Goal: Information Seeking & Learning: Learn about a topic

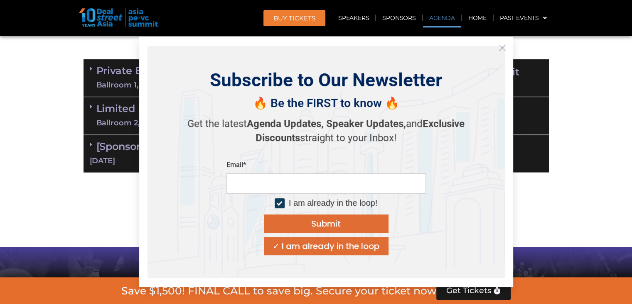
scroll to position [491, 0]
click at [22, 116] on section "Private Equity & Investment Summit Ballroom 1, 10 Sept 8:00 am – 9:00 am | Regi…" at bounding box center [316, 116] width 632 height 122
click at [498, 50] on button "Close" at bounding box center [502, 47] width 13 height 13
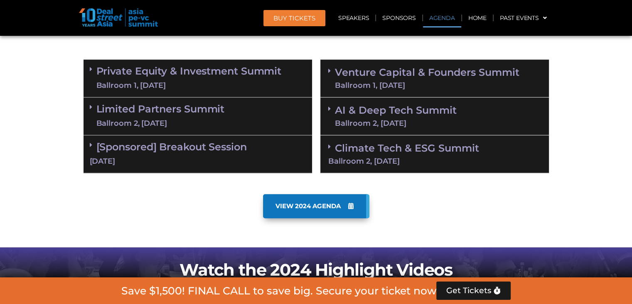
click at [335, 144] on link "Climate Tech & ESG Summit Ballroom 2, 11 Sept" at bounding box center [434, 153] width 213 height 23
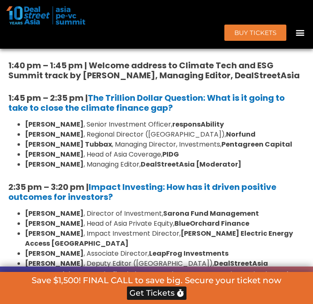
scroll to position [778, 0]
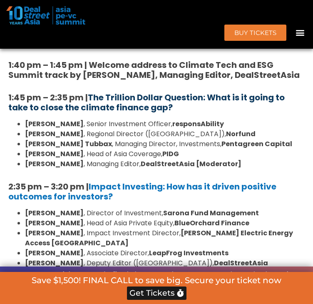
drag, startPoint x: 160, startPoint y: 138, endPoint x: 147, endPoint y: 136, distance: 13.0
click at [147, 113] on link "The Trillion Dollar Question: What is it going to take to close the climate fin…" at bounding box center [146, 102] width 276 height 22
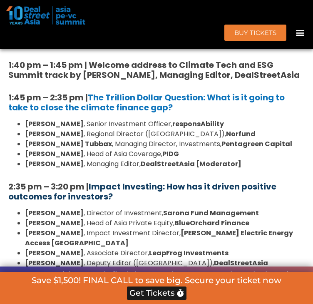
click at [146, 202] on link "Impact Investing: How has it driven positive outcomes for investors?" at bounding box center [142, 191] width 268 height 22
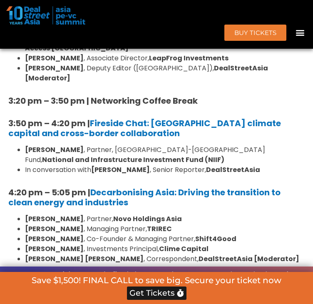
scroll to position [974, 0]
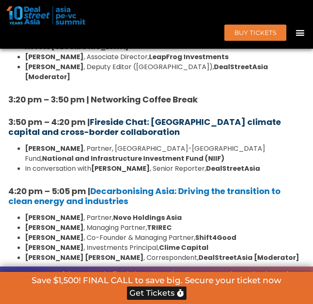
click at [166, 138] on link "Fireside Chat: Catalysing climate capital and cross-border collaboration" at bounding box center [144, 127] width 272 height 22
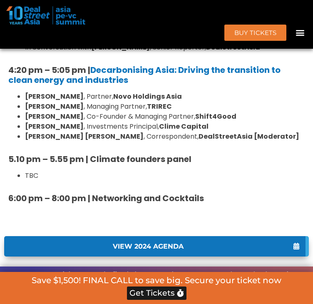
scroll to position [1096, 0]
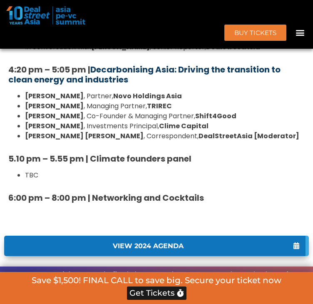
click at [119, 85] on link "Decarbonising Asia: Driving the transition to clean energy and industries" at bounding box center [144, 75] width 272 height 22
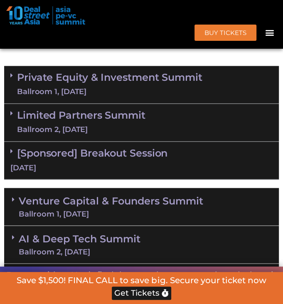
scroll to position [626, 0]
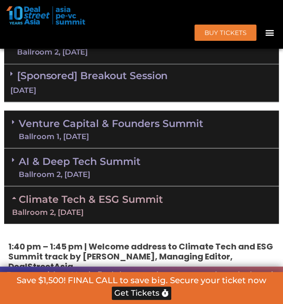
click at [41, 193] on link "Climate Tech & ESG Summit Ballroom 2, 11 Sept" at bounding box center [141, 204] width 259 height 23
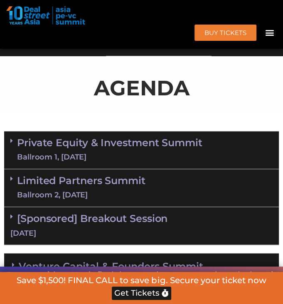
scroll to position [490, 0]
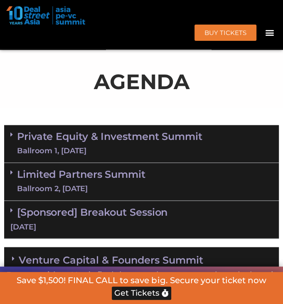
click at [75, 146] on div "Ballroom 1, 10 Sept" at bounding box center [109, 151] width 185 height 10
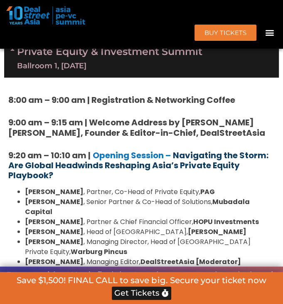
scroll to position [575, 0]
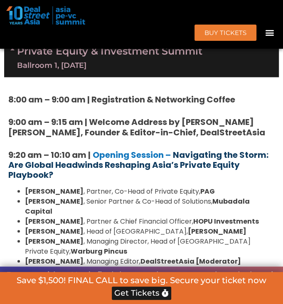
click at [127, 148] on strong "Navigating the Storm: Are Global Headwinds Reshaping Asia’s Private Equity Play…" at bounding box center [138, 164] width 260 height 32
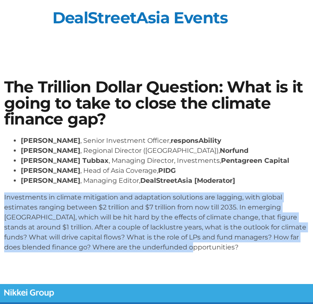
drag, startPoint x: 4, startPoint y: 198, endPoint x: 191, endPoint y: 257, distance: 196.2
click at [191, 257] on div "Kean Ng , Senior Investment Officer, responsAbility Fay Chetnakarnkul , Regiona…" at bounding box center [156, 197] width 304 height 123
copy p "Investments in climate mitigation and adaptation solutions are lagging, with gl…"
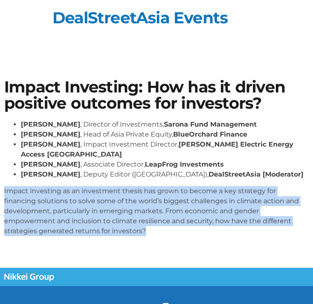
drag, startPoint x: 5, startPoint y: 180, endPoint x: 146, endPoint y: 225, distance: 148.5
click at [146, 225] on p "Impact investing as an investment thesis has grown to become a key strategy for…" at bounding box center [156, 211] width 304 height 50
copy p "Impact investing as an investment thesis has grown to become a key strategy for…"
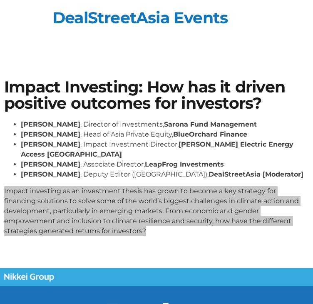
scroll to position [1, 0]
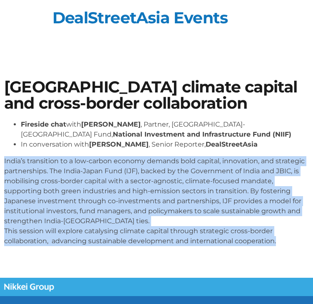
drag, startPoint x: 3, startPoint y: 160, endPoint x: 282, endPoint y: 244, distance: 290.5
click at [282, 244] on div "[GEOGRAPHIC_DATA] climate capital and cross-border collaboration Fireside chat …" at bounding box center [156, 166] width 313 height 182
copy p "India’s transition to a low-carbon economy demands bold capital, innovation, an…"
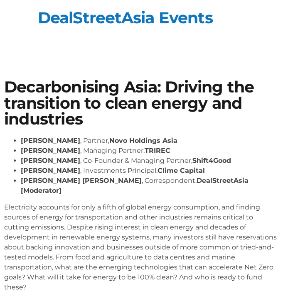
click at [15, 202] on p "Electricity accounts for only a fifth of global energy consumption, and finding…" at bounding box center [141, 247] width 275 height 90
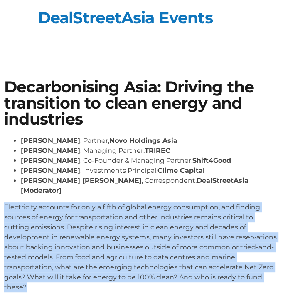
drag, startPoint x: 5, startPoint y: 198, endPoint x: 34, endPoint y: 275, distance: 82.3
click at [34, 275] on p "Electricity accounts for only a fifth of global energy consumption, and finding…" at bounding box center [141, 247] width 275 height 90
copy p "Electricity accounts for only a fifth of global energy consumption, and finding…"
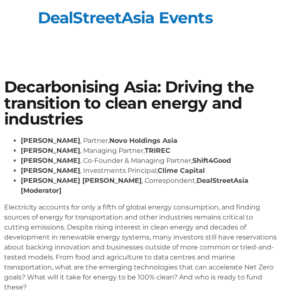
click at [77, 166] on li "[PERSON_NAME] , Investments Principal, Clime Capital" at bounding box center [150, 170] width 258 height 10
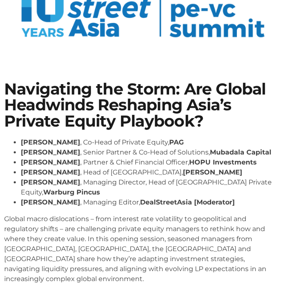
scroll to position [83, 0]
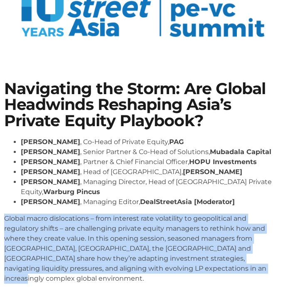
drag, startPoint x: 4, startPoint y: 218, endPoint x: 236, endPoint y: 288, distance: 242.3
click at [236, 288] on section "Navigating the Storm: Are Global Headwinds Reshaping Asia’s Private Equity Play…" at bounding box center [141, 185] width 283 height 259
copy p "Global macro dislocations – from interest rate volatility to geopolitical and r…"
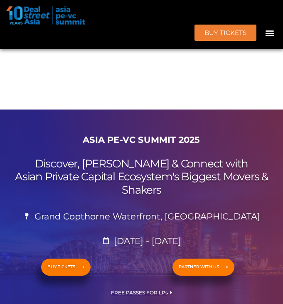
scroll to position [575, 0]
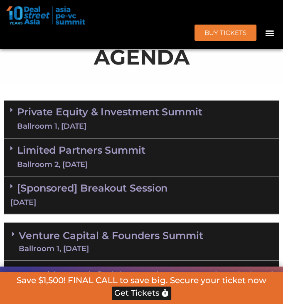
drag, startPoint x: 0, startPoint y: 0, endPoint x: 70, endPoint y: 111, distance: 131.0
click at [70, 121] on div "Ballroom 1, 10 Sept" at bounding box center [109, 126] width 185 height 10
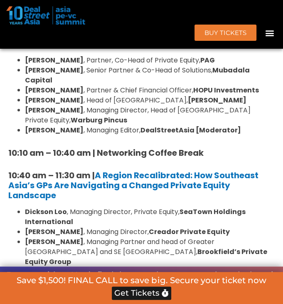
scroll to position [766, 0]
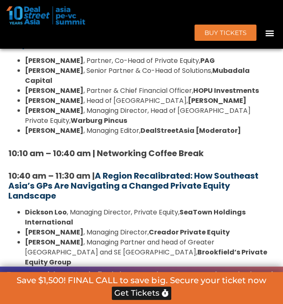
click at [126, 170] on strong "A Region Recalibrated: How Southeast Asia’s GPs Are Navigating a Changed Privat…" at bounding box center [133, 186] width 250 height 32
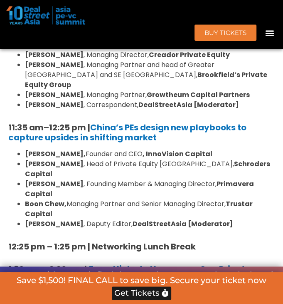
scroll to position [943, 0]
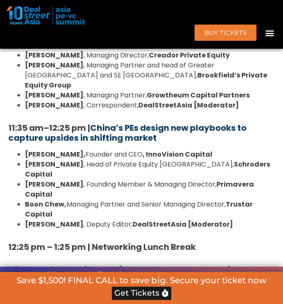
click at [127, 122] on strong "China’s PEs design new playbooks to capture upsides in shifting market" at bounding box center [127, 133] width 238 height 22
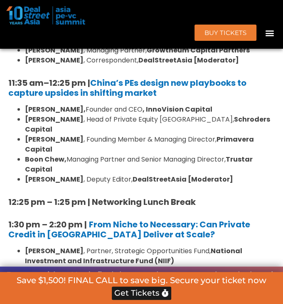
scroll to position [1037, 0]
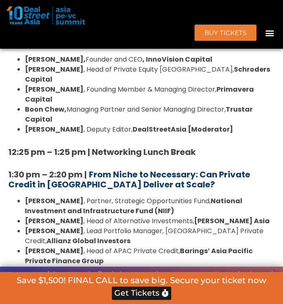
click at [117, 168] on strong "From Niche to Necessary: Can Private Credit in [GEOGRAPHIC_DATA] Deliver at Sca…" at bounding box center [129, 179] width 242 height 22
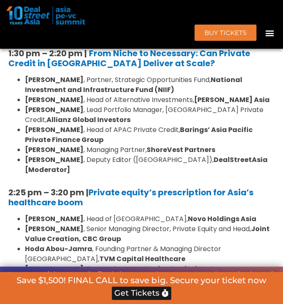
scroll to position [1159, 0]
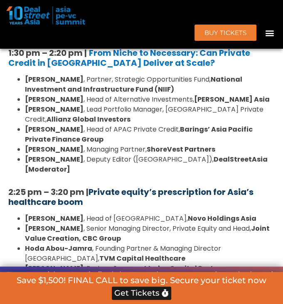
click at [131, 186] on strong "Private equity’s prescription for Asia’s healthcare boom" at bounding box center [130, 197] width 245 height 22
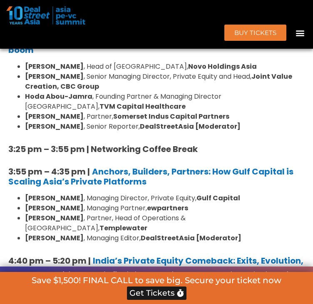
scroll to position [1142, 0]
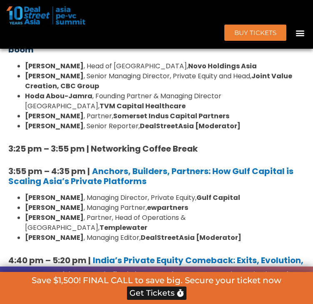
click at [115, 55] on strong "Private equity’s prescription for Asia’s healthcare boom" at bounding box center [155, 45] width 295 height 22
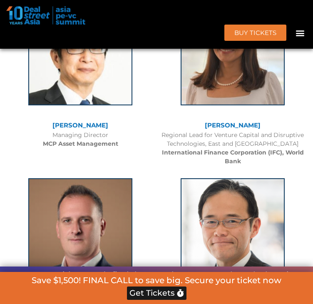
scroll to position [1093, 0]
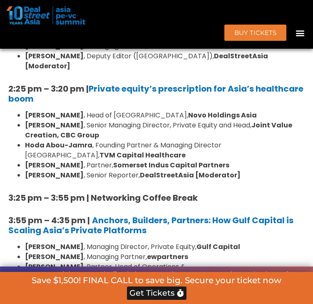
click at [123, 160] on li "Hoda Abou-Jamra , Founding Partner & Managing Director Southeast Asia, TVM Capi…" at bounding box center [164, 150] width 279 height 20
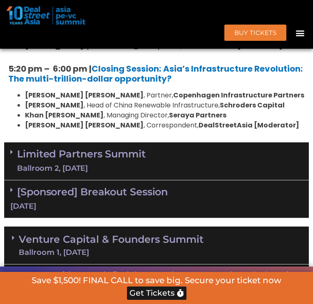
scroll to position [6587, 0]
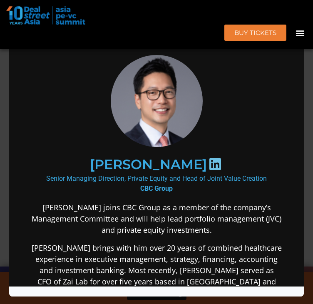
scroll to position [0, 0]
click at [283, 104] on div "Speaker Profile ×" at bounding box center [156, 152] width 313 height 304
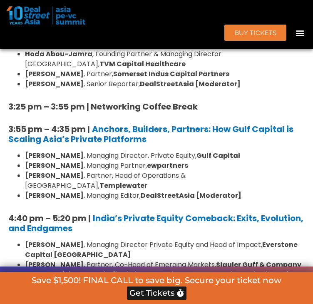
scroll to position [1183, 0]
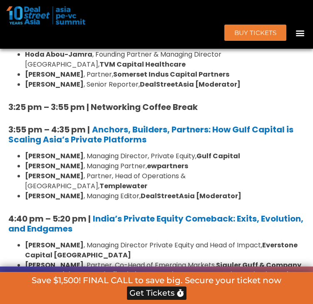
drag, startPoint x: 257, startPoint y: 200, endPoint x: 28, endPoint y: 201, distance: 228.7
click at [28, 191] on li "Michael Chou , Partner, Head of Operations & MENA, Templewater" at bounding box center [164, 181] width 279 height 20
copy li "Michael Chou , Partner, Head of Operations & MENA, Templewater"
click at [273, 171] on li "Cliff Chau , Managing Partner, ewpartners" at bounding box center [164, 166] width 279 height 10
drag, startPoint x: 254, startPoint y: 202, endPoint x: 28, endPoint y: 202, distance: 226.2
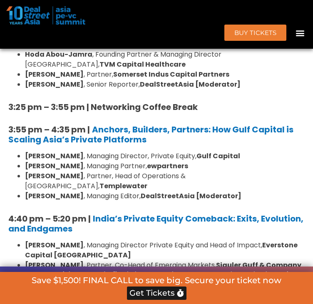
click at [28, 191] on li "Michael Chou , Partner, Head of Operations & MENA, Templewater" at bounding box center [164, 181] width 279 height 20
copy li "Michael Chou , Partner, Head of Operations & MENA, Templewater"
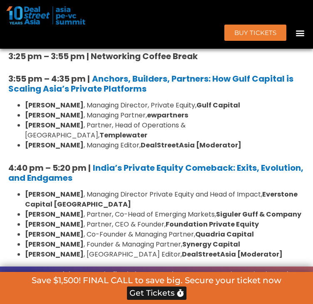
scroll to position [6773, 0]
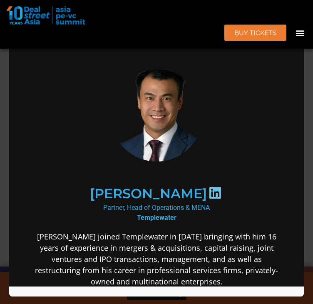
scroll to position [0, 0]
click at [283, 104] on div "Speaker Profile ×" at bounding box center [156, 152] width 313 height 304
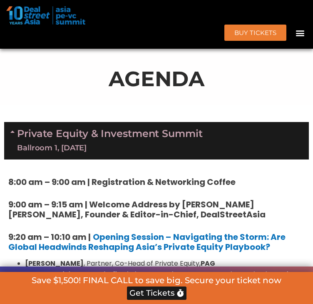
scroll to position [464, 0]
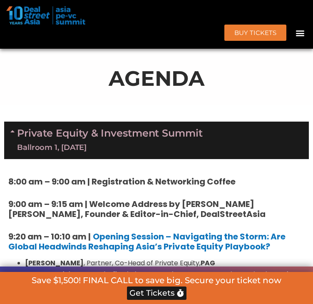
click at [13, 134] on icon at bounding box center [13, 131] width 7 height 7
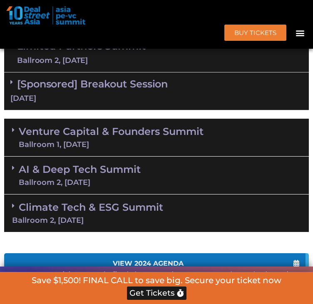
scroll to position [589, 0]
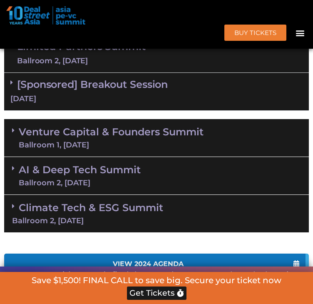
click at [49, 66] on div "Ballroom 2, 10 Sept" at bounding box center [81, 61] width 128 height 10
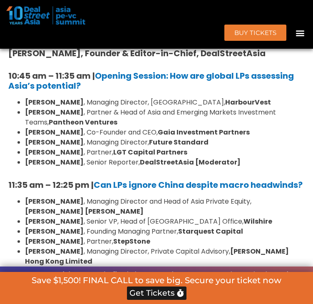
scroll to position [641, 0]
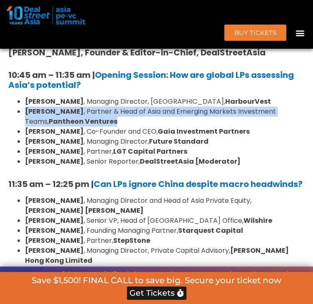
drag, startPoint x: 94, startPoint y: 158, endPoint x: 26, endPoint y: 147, distance: 69.6
click at [26, 147] on ul "Kelvin Yap , Managing Director, Singapore, HarbourVest Brian Lim , Partner & He…" at bounding box center [156, 131] width 296 height 70
copy li "Brian Lim , Partner & Head of Asia and Emerging Markets Investment Teams, Panth…"
click at [141, 81] on link "Opening Session:" at bounding box center [131, 75] width 73 height 12
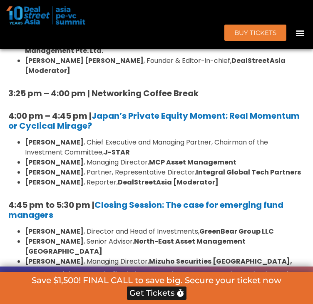
scroll to position [1095, 0]
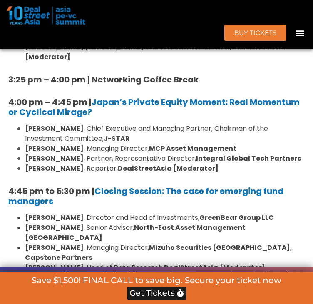
click at [146, 153] on li "Kazushige Kobayashi , Managing Director, MCP Asset Management" at bounding box center [164, 148] width 279 height 10
click at [203, 42] on li "Emma Ooi , Managing Director, Development & Solutions, Azalea Investment Manage…" at bounding box center [164, 32] width 279 height 20
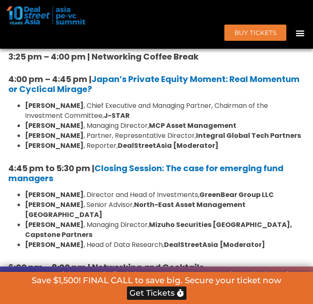
scroll to position [6151, 0]
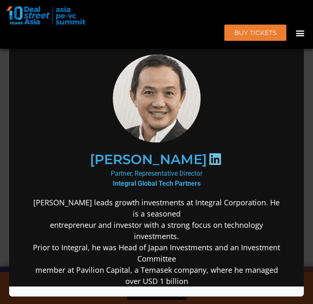
scroll to position [0, 0]
click at [283, 52] on div "Speaker Profile ×" at bounding box center [156, 152] width 313 height 304
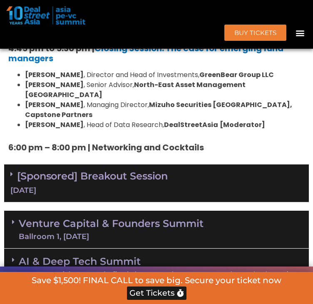
scroll to position [1237, 0]
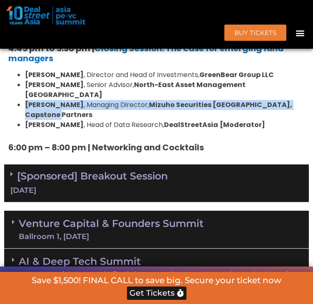
drag, startPoint x: 29, startPoint y: 112, endPoint x: 304, endPoint y: 111, distance: 275.7
copy li "Michele Lee , Managing Director, Mizuho Securities Singapore, Capstone Partners"
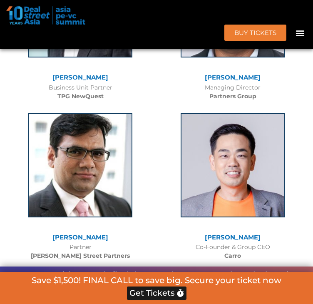
scroll to position [6530, 0]
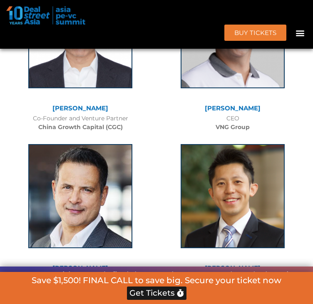
drag, startPoint x: 136, startPoint y: 99, endPoint x: 115, endPoint y: 88, distance: 24.2
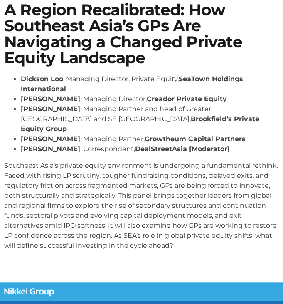
scroll to position [163, 0]
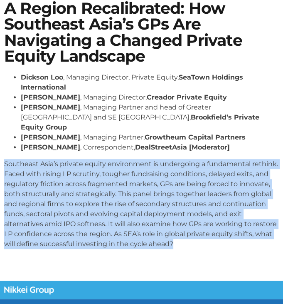
drag, startPoint x: 6, startPoint y: 153, endPoint x: 185, endPoint y: 240, distance: 199.0
click at [185, 240] on div "[PERSON_NAME] , Managing Director, Private Equity, SeaTown Holdings Internation…" at bounding box center [141, 163] width 275 height 183
copy p "Southeast Asia’s private equity environment is undergoing a fundamental rethink…"
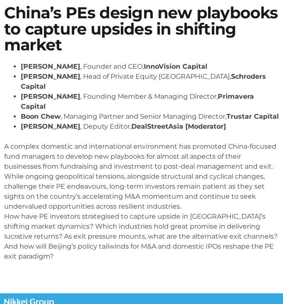
scroll to position [77, 0]
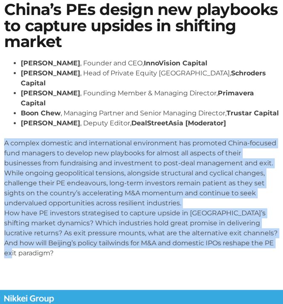
drag, startPoint x: 5, startPoint y: 137, endPoint x: 45, endPoint y: 262, distance: 131.5
click at [45, 263] on section "China’s PEs design new playbooks to capture upsides in shifting market Lane Zha…" at bounding box center [141, 133] width 283 height 312
copy p "A complex domestic and international environment has promoted China-focused fun…"
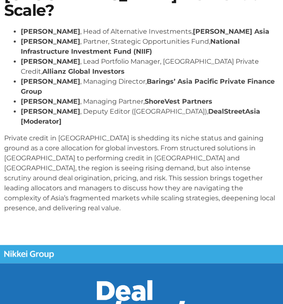
scroll to position [210, 0]
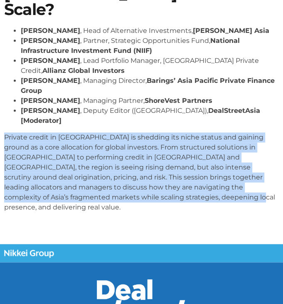
drag, startPoint x: 5, startPoint y: 110, endPoint x: 145, endPoint y: 170, distance: 152.2
click at [145, 170] on p "Private credit in [GEOGRAPHIC_DATA] is shedding its niche status and gaining gr…" at bounding box center [141, 172] width 275 height 80
copy p "Private credit in [GEOGRAPHIC_DATA] is shedding its niche status and gaining gr…"
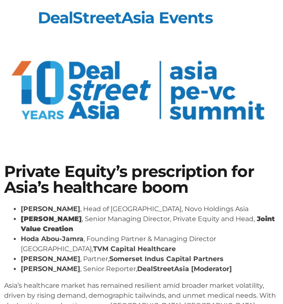
click at [57, 225] on li "[PERSON_NAME] , Senior Managing Director, Private Equity and Head, Joint Value …" at bounding box center [150, 224] width 258 height 20
click at [54, 229] on li "[PERSON_NAME] , Senior Managing Director, Private Equity and Head, Joint Value …" at bounding box center [150, 224] width 258 height 20
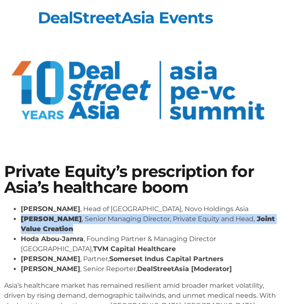
drag, startPoint x: 50, startPoint y: 228, endPoint x: 20, endPoint y: 220, distance: 31.2
click at [20, 220] on ul "[PERSON_NAME] , Head of [GEOGRAPHIC_DATA], Novo Holdings [GEOGRAPHIC_DATA] [PER…" at bounding box center [141, 239] width 275 height 70
copy li "[PERSON_NAME] , Senior Managing Director, Private Equity and Head, Joint Value …"
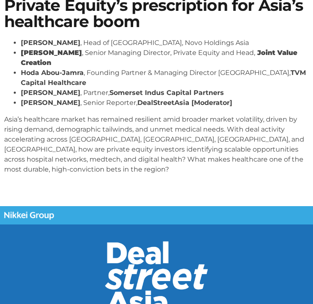
scroll to position [191, 0]
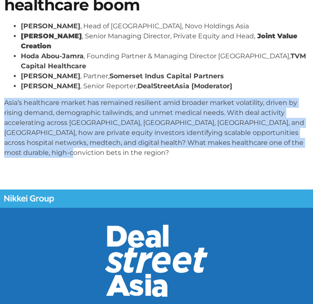
drag, startPoint x: 5, startPoint y: 90, endPoint x: 47, endPoint y: 145, distance: 68.6
click at [47, 145] on p "Asia’s healthcare market has remained resilient amid broader market volatility,…" at bounding box center [156, 128] width 304 height 60
copy p "Asia’s healthcare market has remained resilient amid broader market volatility,…"
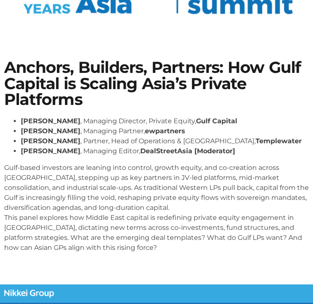
scroll to position [115, 0]
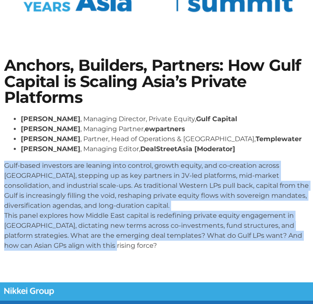
drag, startPoint x: 6, startPoint y: 163, endPoint x: 95, endPoint y: 247, distance: 122.4
click at [95, 247] on p "Gulf-based investors are leaning into control, growth equity, and co-creation a…" at bounding box center [156, 206] width 304 height 90
copy p "Gulf-based investors are leaning into control, growth equity, and co-creation a…"
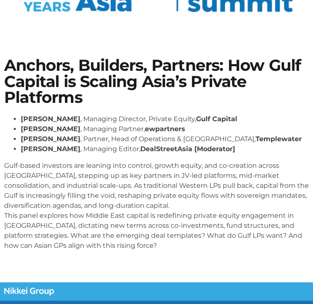
click at [79, 88] on h1 "Anchors, Builders, Partners: How Gulf Capital is Scaling Asia’s Private Platfor…" at bounding box center [156, 81] width 304 height 48
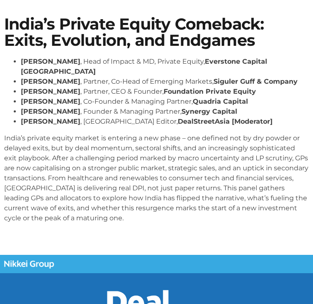
scroll to position [156, 0]
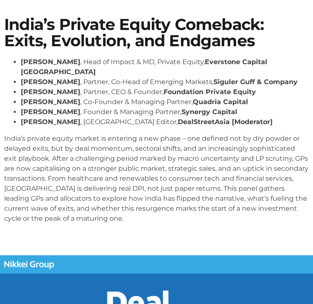
click at [24, 101] on strong "[PERSON_NAME]" at bounding box center [50, 102] width 59 height 8
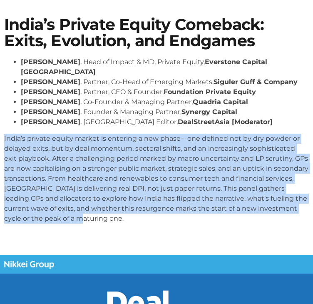
drag, startPoint x: 5, startPoint y: 139, endPoint x: 72, endPoint y: 226, distance: 109.7
click at [72, 226] on div "[PERSON_NAME] , Head of Impact & MD, Private Equity, Everstone Capital [GEOGRAP…" at bounding box center [156, 143] width 304 height 173
copy p "India’s private equity market is entering a new phase – one defined not by dry …"
click at [72, 179] on p "India’s private equity market is entering a new phase – one defined not by dry …" at bounding box center [156, 178] width 304 height 90
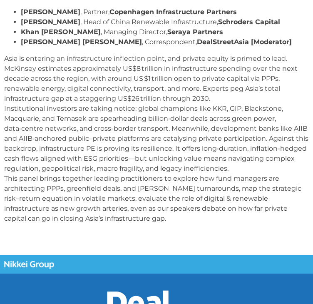
scroll to position [205, 0]
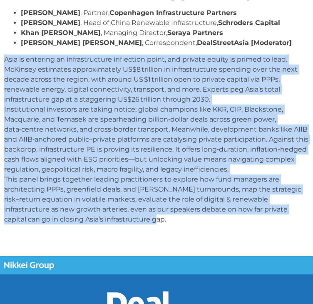
drag, startPoint x: 3, startPoint y: 57, endPoint x: 117, endPoint y: 227, distance: 204.1
click at [117, 227] on div "Asia’s Infrastructure Revolution: The Multi-Trillion-Dollar opportunity? Niels …" at bounding box center [156, 99] width 313 height 272
copy p "Asia is entering an infrastructure inflection point, and private equity is prim…"
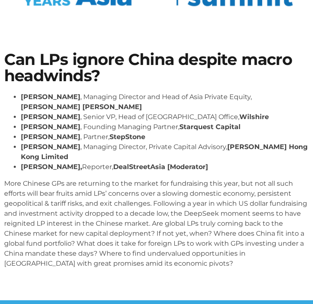
scroll to position [121, 0]
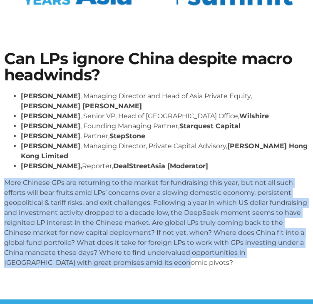
drag, startPoint x: 4, startPoint y: 172, endPoint x: 193, endPoint y: 258, distance: 207.1
click at [193, 258] on div "Kent Chen , Managing Director and Head of Asia Private Equity, Neuberger Berman…" at bounding box center [156, 182] width 304 height 183
copy p "More Chinese GPs are returning to the market for fundraising this year, but not…"
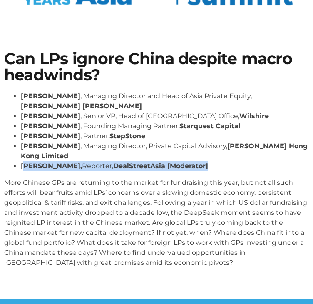
drag, startPoint x: 23, startPoint y: 155, endPoint x: 201, endPoint y: 155, distance: 178.0
click at [201, 161] on li "Stephanie Li, Reporter, DealStreetAsia [Moderator]" at bounding box center [165, 166] width 288 height 10
copy li "tephanie Li, Reporter, DealStreetAsia [Moderator]"
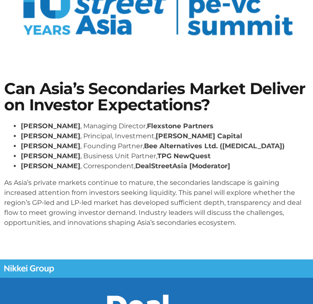
scroll to position [91, 0]
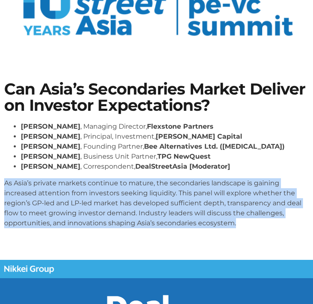
drag, startPoint x: 3, startPoint y: 185, endPoint x: 246, endPoint y: 238, distance: 248.5
click at [246, 238] on div "Can Asia’s Secondaries Market Deliver on Investor Expectations? Lay Hong Lee , …" at bounding box center [156, 158] width 313 height 162
copy p "As Asia’s private markets continue to mature, the secondaries landscape is gain…"
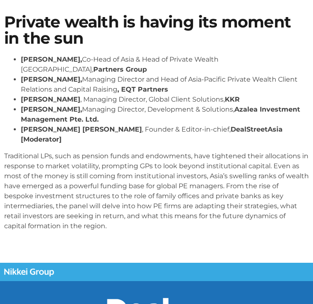
scroll to position [164, 0]
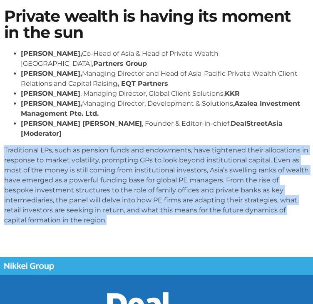
drag, startPoint x: 3, startPoint y: 128, endPoint x: 86, endPoint y: 201, distance: 110.2
click at [86, 201] on div "Private wealth is having its moment in the sun [PERSON_NAME], Co-Head of Asia &…" at bounding box center [156, 120] width 313 height 232
copy p "Traditional LPs, such as pension funds and endowments, have tightened their all…"
click at [177, 147] on p "Traditional LPs, such as pension funds and endowments, have tightened their all…" at bounding box center [156, 185] width 304 height 80
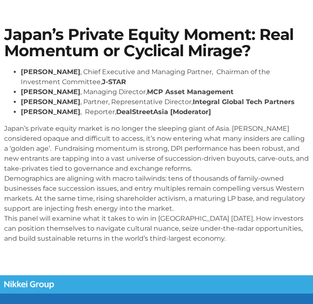
scroll to position [148, 0]
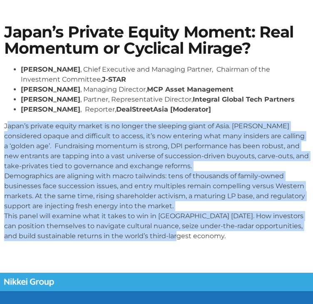
drag, startPoint x: 6, startPoint y: 126, endPoint x: 195, endPoint y: 253, distance: 228.1
click at [195, 253] on section "Japan’s Private Equity Moment: Real Momentum or Cyclical Mirage? [PERSON_NAME] …" at bounding box center [156, 135] width 313 height 273
copy p "apan’s private equity market is no longer the sleeping giant of Asia. [PERSON_N…"
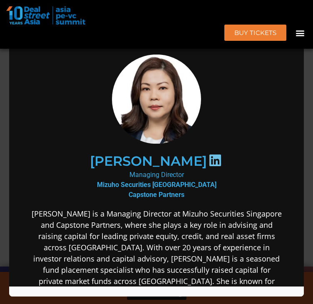
click at [166, 120] on img at bounding box center [157, 98] width 92 height 89
click at [163, 119] on img at bounding box center [157, 98] width 92 height 89
click at [7, 138] on div "Speaker Profile ×" at bounding box center [156, 152] width 313 height 304
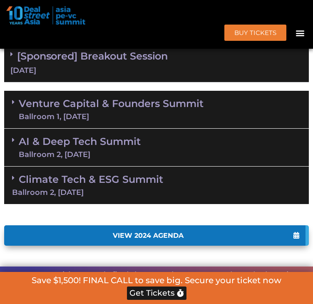
scroll to position [652, 0]
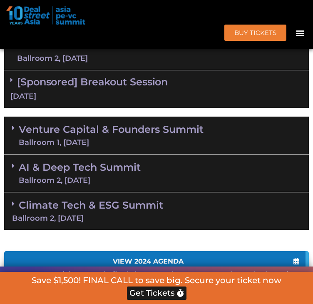
click at [104, 64] on link "Limited Partners Summit Ballroom 2, 10 Sept" at bounding box center [81, 51] width 128 height 25
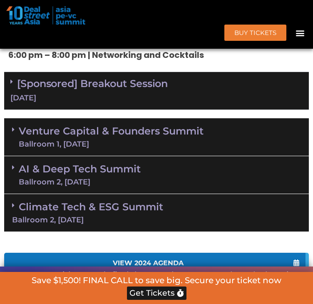
scroll to position [1395, 0]
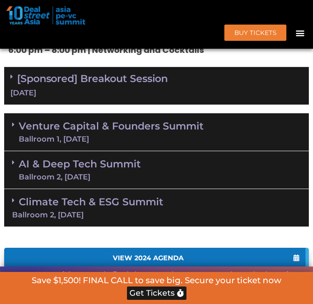
click at [143, 138] on div "Ballroom 1, 11 Sept" at bounding box center [111, 138] width 185 height 7
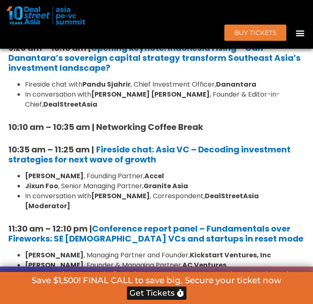
scroll to position [1575, 0]
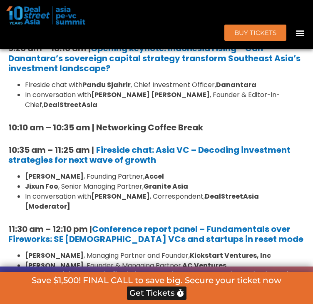
drag, startPoint x: 163, startPoint y: 137, endPoint x: 168, endPoint y: 97, distance: 40.6
click at [168, 97] on li "In conversation with Joji Thomas Philip , Founder & Editor-in-Chief, DealStreet…" at bounding box center [164, 100] width 279 height 20
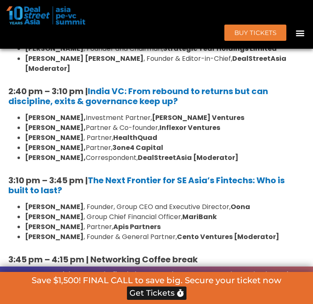
scroll to position [2042, 0]
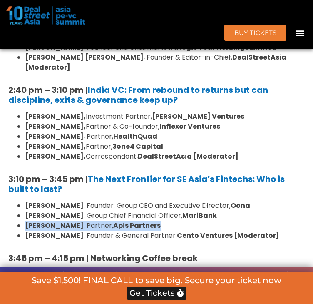
drag, startPoint x: 28, startPoint y: 194, endPoint x: 166, endPoint y: 193, distance: 138.1
click at [166, 220] on li "Nicholas Smalle , Partner, Apis Partners" at bounding box center [164, 225] width 279 height 10
copy li "Nicholas Smalle , Partner, Apis Partners"
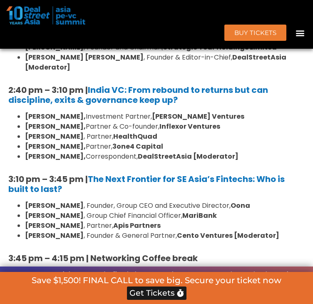
click at [249, 131] on li "Rahul Agarwal , Partner, HealthQuad" at bounding box center [164, 136] width 279 height 10
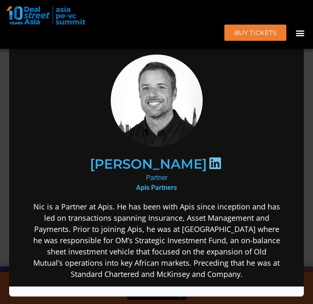
scroll to position [0, 0]
click at [308, 44] on div "Speaker Profile ×" at bounding box center [156, 152] width 313 height 304
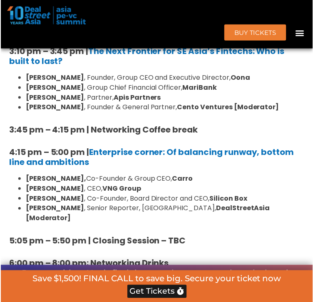
scroll to position [2175, 0]
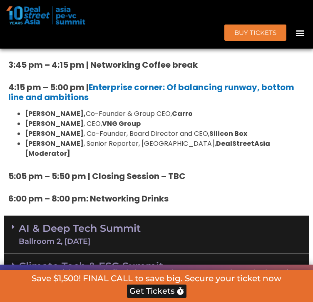
click at [85, 238] on div "Ballroom 2, 11 Sept" at bounding box center [80, 241] width 122 height 7
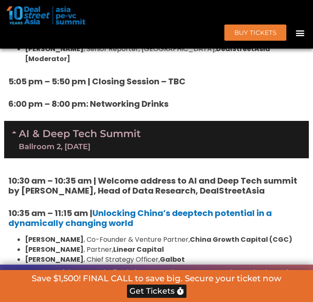
scroll to position [2270, 0]
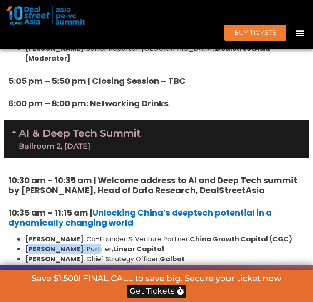
drag, startPoint x: 30, startPoint y: 210, endPoint x: 75, endPoint y: 212, distance: 44.9
click at [75, 244] on li "Neil Zeng , Partner, Linear Capital" at bounding box center [164, 249] width 279 height 10
click at [30, 244] on strong "Neil Zeng" at bounding box center [54, 249] width 59 height 10
drag, startPoint x: 25, startPoint y: 209, endPoint x: 155, endPoint y: 207, distance: 129.7
click at [155, 235] on ul "Wayne Shiong , Co-Founder & Venture Partner, China Growth Capital (CGC) Neil Ze…" at bounding box center [156, 260] width 296 height 50
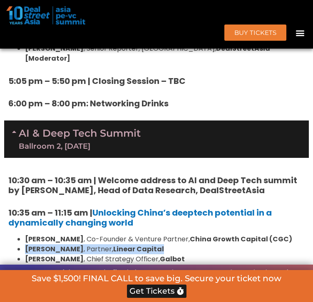
copy li "Neil Zeng , Partner, Linear Capital"
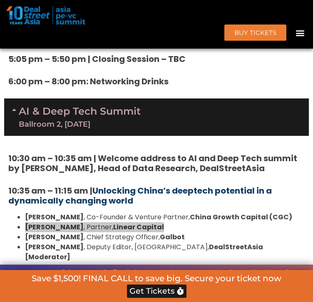
scroll to position [2292, 0]
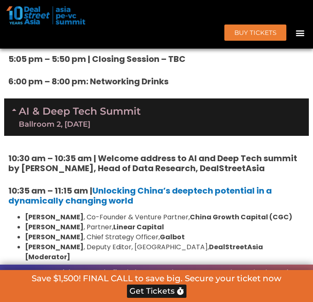
click at [233, 136] on div "10:30 am – 10:35 am | Welcome address to AI and Deep Tech summit by Andi Haswid…" at bounding box center [156, 286] width 304 height 300
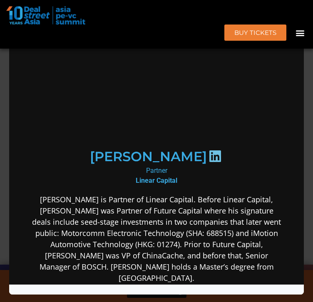
scroll to position [0, 0]
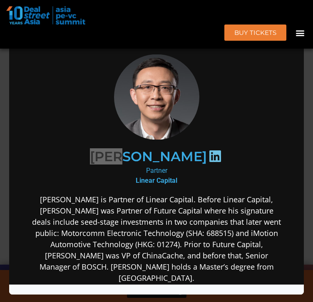
click at [307, 54] on div "Speaker Profile ×" at bounding box center [156, 151] width 313 height 302
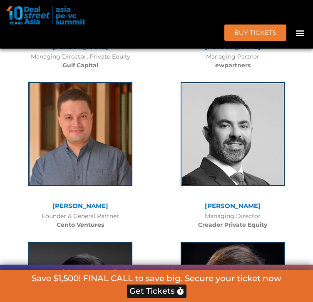
scroll to position [5998, 0]
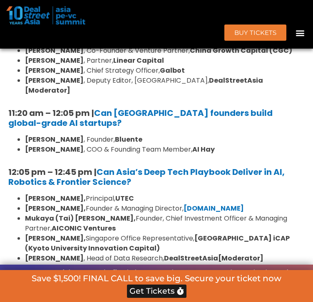
scroll to position [2458, 0]
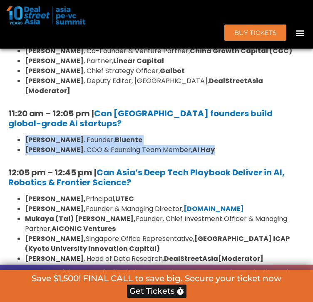
drag, startPoint x: 28, startPoint y: 91, endPoint x: 210, endPoint y: 101, distance: 182.8
click at [210, 135] on ul "Daphne Tay , Founder, Bluente Hiep Nguyen , COO & Founding Team Member, AI Hay" at bounding box center [156, 145] width 296 height 20
copy ul "Daphne Tay , Founder, Bluente Hiep Nguyen , COO & Founding Team Member, AI Hay"
click at [250, 145] on li "Hiep Nguyen , COO & Founding Team Member, AI Hay" at bounding box center [164, 150] width 279 height 10
click at [222, 145] on li "Hiep Nguyen , COO & Founding Team Member, AI Hay" at bounding box center [164, 150] width 279 height 10
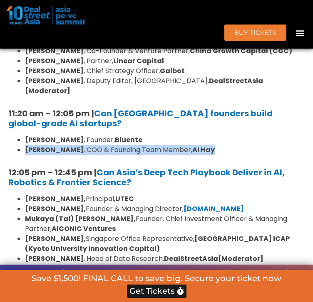
drag, startPoint x: 217, startPoint y: 100, endPoint x: 25, endPoint y: 102, distance: 191.7
click at [25, 135] on ul "Daphne Tay , Founder, Bluente Hiep Nguyen , COO & Founding Team Member, AI Hay" at bounding box center [156, 145] width 296 height 20
copy li "Hiep Nguyen , COO & Founding Team Member, AI Hay"
click at [254, 145] on li "Hiep Nguyen , COO & Founding Team Member, AI Hay" at bounding box center [164, 150] width 279 height 10
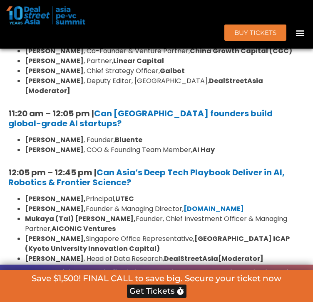
click at [171, 86] on div "10:30 am – 10:35 am | Welcome address to AI and Deep Tech summit by Andi Haswid…" at bounding box center [156, 120] width 304 height 300
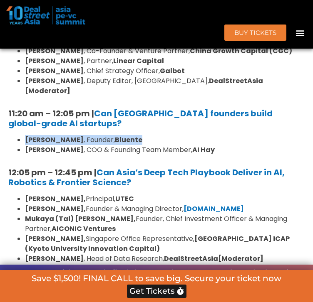
drag, startPoint x: 136, startPoint y: 90, endPoint x: 26, endPoint y: 85, distance: 109.9
click at [26, 85] on div "10:30 am – 10:35 am | Welcome address to AI and Deep Tech summit by Andi Haswid…" at bounding box center [156, 120] width 304 height 300
copy li "Daphne Tay , Founder, Bluente"
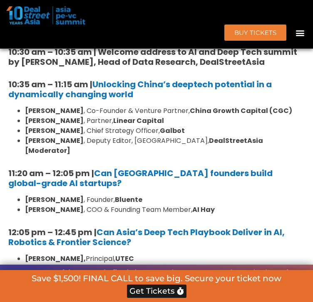
scroll to position [7504, 0]
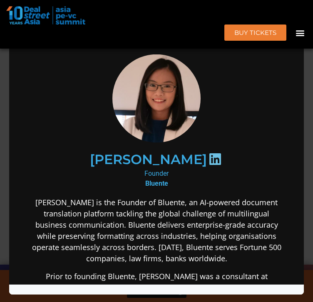
scroll to position [0, 0]
click at [306, 98] on div "Speaker Profile ×" at bounding box center [156, 151] width 313 height 302
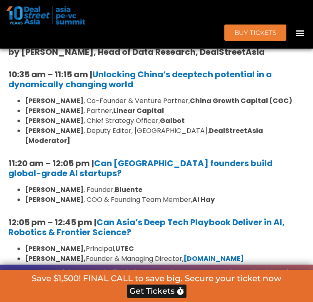
scroll to position [7504, 0]
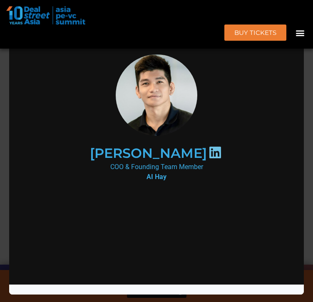
scroll to position [0, 0]
click at [8, 137] on div "Speaker Profile ×" at bounding box center [156, 151] width 313 height 302
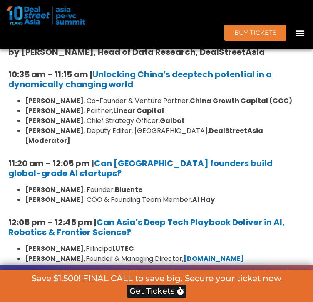
scroll to position [2450, 0]
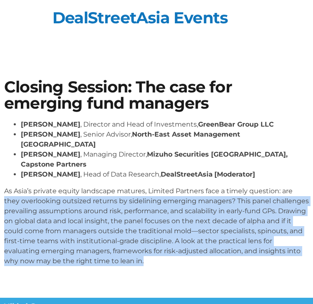
drag, startPoint x: 4, startPoint y: 177, endPoint x: 151, endPoint y: 260, distance: 169.3
click at [151, 260] on section "Closing Session: The case for emerging fund managers [PERSON_NAME] , Director a…" at bounding box center [156, 175] width 313 height 243
click at [152, 235] on p "As Asia’s private equity landscape matures, Limited Partners face a timely ques…" at bounding box center [156, 226] width 304 height 80
click at [141, 242] on p "As Asia’s private equity landscape matures, Limited Partners face a timely ques…" at bounding box center [156, 226] width 304 height 80
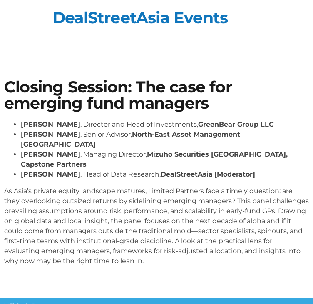
click at [20, 156] on ul "[PERSON_NAME] , Director and Head of Investments, GreenBear Group LLC [PERSON_N…" at bounding box center [156, 149] width 304 height 60
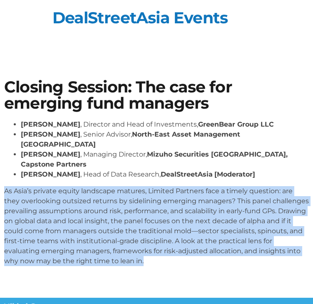
drag, startPoint x: 4, startPoint y: 172, endPoint x: 153, endPoint y: 241, distance: 163.7
click at [153, 241] on p "As Asia’s private equity landscape matures, Limited Partners face a timely ques…" at bounding box center [156, 226] width 304 height 80
copy p "As Asia’s private equity landscape matures, Limited Partners face a timely ques…"
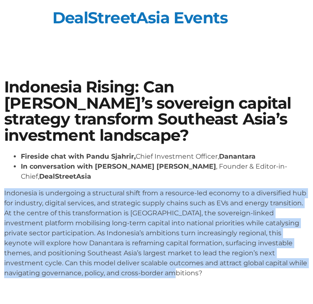
drag, startPoint x: 3, startPoint y: 180, endPoint x: 99, endPoint y: 263, distance: 126.2
click at [99, 263] on div "Indonesia Rising: Can [PERSON_NAME]’s sovereign capital strategy transform Sout…" at bounding box center [156, 182] width 313 height 214
copy p "Indonesia is undergoing a structural shift from a resource-led economy to a div…"
click at [189, 213] on p "Indonesia is undergoing a structural shift from a resource-led economy to a div…" at bounding box center [156, 233] width 304 height 90
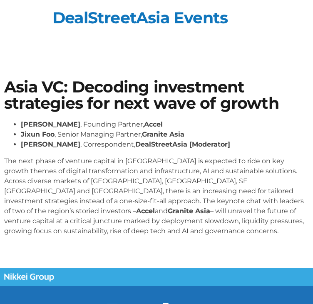
drag, startPoint x: 3, startPoint y: 161, endPoint x: 279, endPoint y: 244, distance: 288.9
click at [279, 244] on section "Asia VC: Decoding investment strategies for next wave of growth [PERSON_NAME] ,…" at bounding box center [156, 160] width 313 height 213
copy p "The next phase of venture capital in [GEOGRAPHIC_DATA] is expected to ride on k…"
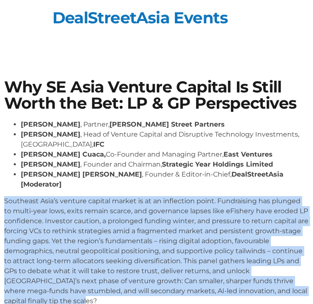
drag, startPoint x: 4, startPoint y: 190, endPoint x: 32, endPoint y: 292, distance: 105.5
click at [32, 292] on p "Southeast Asia’s venture capital market is at an inflection point. Fundraising …" at bounding box center [156, 251] width 304 height 110
copy p "Southeast Asia’s venture capital market is at an inflection point. Fundraising …"
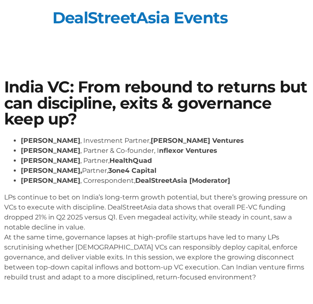
scroll to position [1, 0]
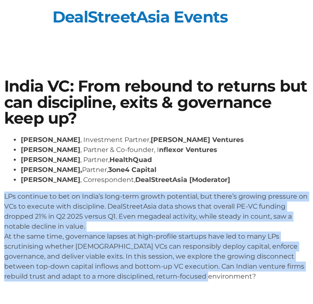
drag, startPoint x: 4, startPoint y: 198, endPoint x: 216, endPoint y: 279, distance: 227.0
click at [216, 279] on div "India VC: From rebound to returns but can discipline, exits & governance keep u…" at bounding box center [156, 182] width 313 height 217
copy p "LPs continue to bet on India’s long-term growth potential, but there’s growing …"
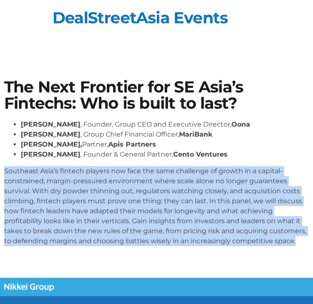
drag, startPoint x: 3, startPoint y: 168, endPoint x: 319, endPoint y: 250, distance: 326.4
click at [312, 250] on html "Skip to content DealStreetAsia Events The Next Frontier for SE Asia’s Fintechs:…" at bounding box center [156, 266] width 313 height 532
copy p "Southeast Asia’s fintech players now face the same challenge of growth in a cap…"
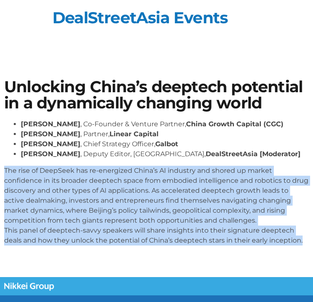
drag, startPoint x: 4, startPoint y: 170, endPoint x: 349, endPoint y: 261, distance: 357.2
click at [312, 261] on html "Skip to content DealStreetAsia Events Unlocking China’s deeptech potential in a…" at bounding box center [156, 266] width 313 height 532
copy p "The rise of DeepSeek has re-energized China’s AI industry and shored up market …"
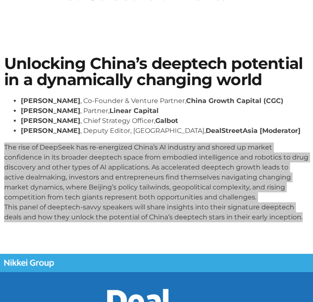
scroll to position [28, 0]
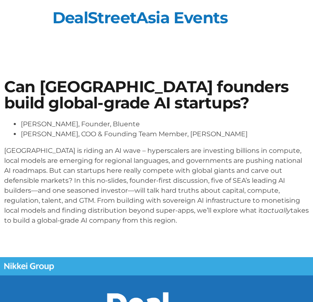
drag, startPoint x: 1, startPoint y: 152, endPoint x: 274, endPoint y: 255, distance: 291.6
click at [274, 255] on section "Can [GEOGRAPHIC_DATA] founders build global-grade AI startups? [PERSON_NAME], F…" at bounding box center [156, 155] width 313 height 203
copy p "[GEOGRAPHIC_DATA] is riding an AI wave – hyperscalers are investing billions in…"
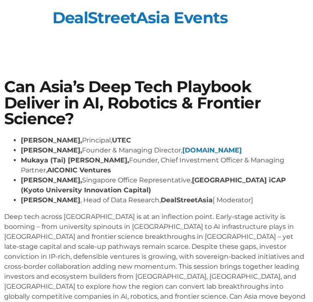
scroll to position [30, 0]
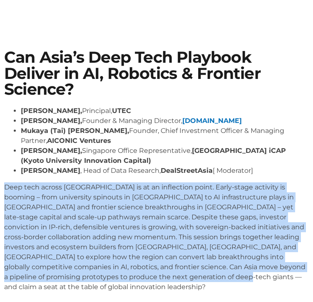
drag, startPoint x: 1, startPoint y: 182, endPoint x: 236, endPoint y: 287, distance: 257.2
click at [236, 287] on div "Can Asia’s Deep Tech Playbook Deliver in AI, Robotics & Frontier Science? [PERS…" at bounding box center [156, 173] width 313 height 257
copy p "Deep tech across [GEOGRAPHIC_DATA] is at an inflection point. Early-stage activ…"
